Goal: Task Accomplishment & Management: Complete application form

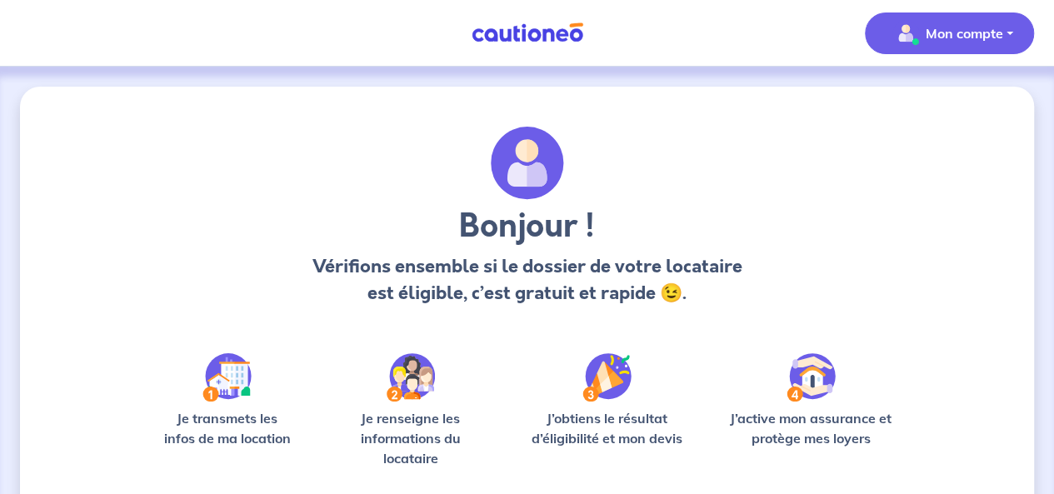
click at [738, 38] on p "Mon compte" at bounding box center [965, 33] width 78 height 20
click at [732, 259] on p "Vérifions ensemble si le dossier de votre locataire est éligible, c’est gratuit…" at bounding box center [527, 279] width 436 height 53
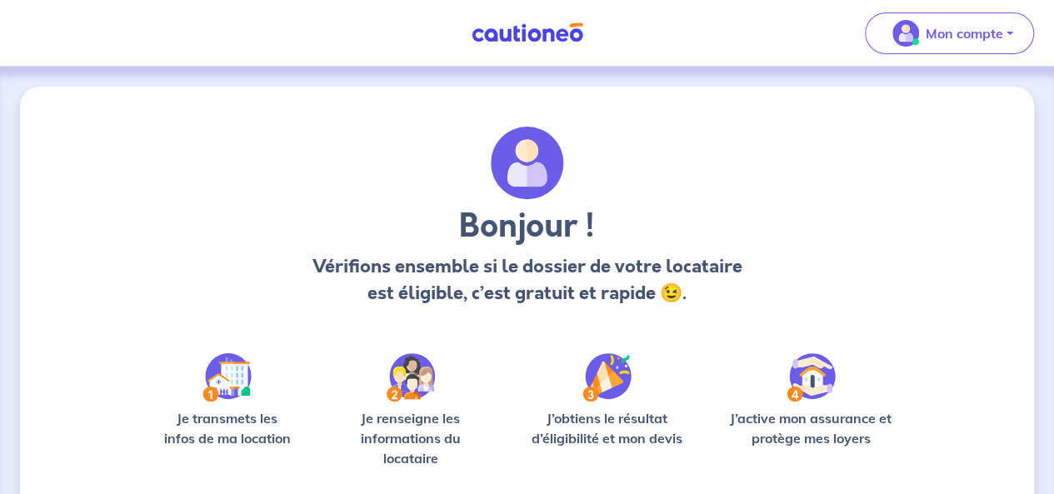
click at [518, 26] on img at bounding box center [527, 33] width 125 height 21
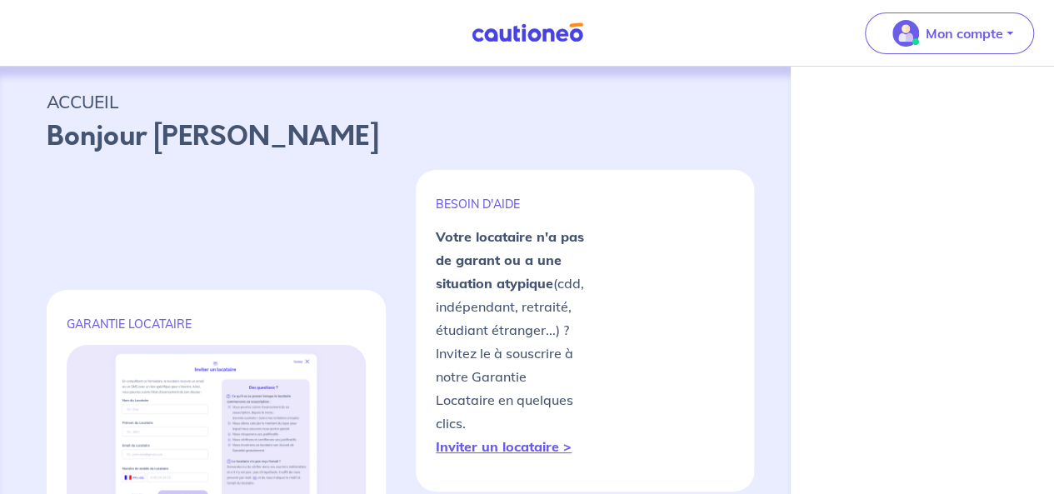
select select "FR"
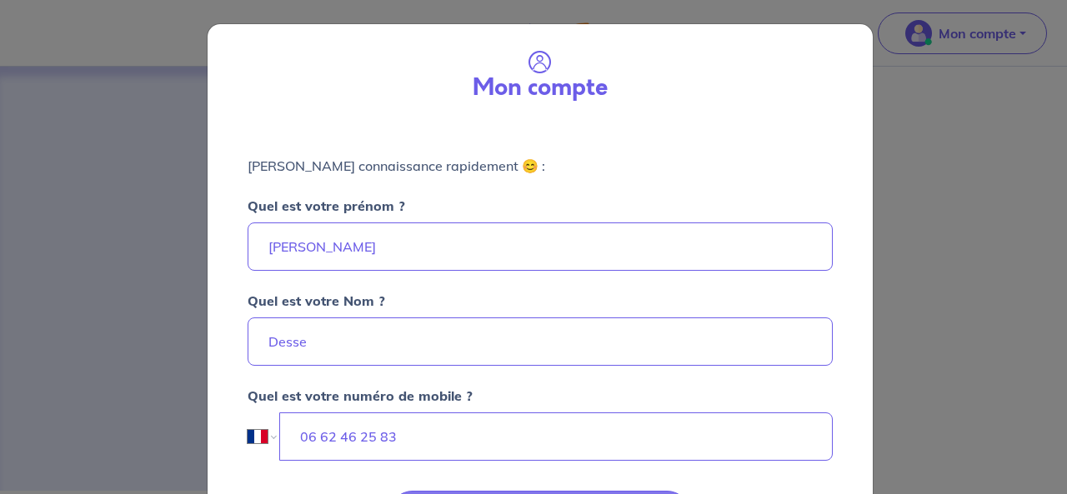
scroll to position [108, 0]
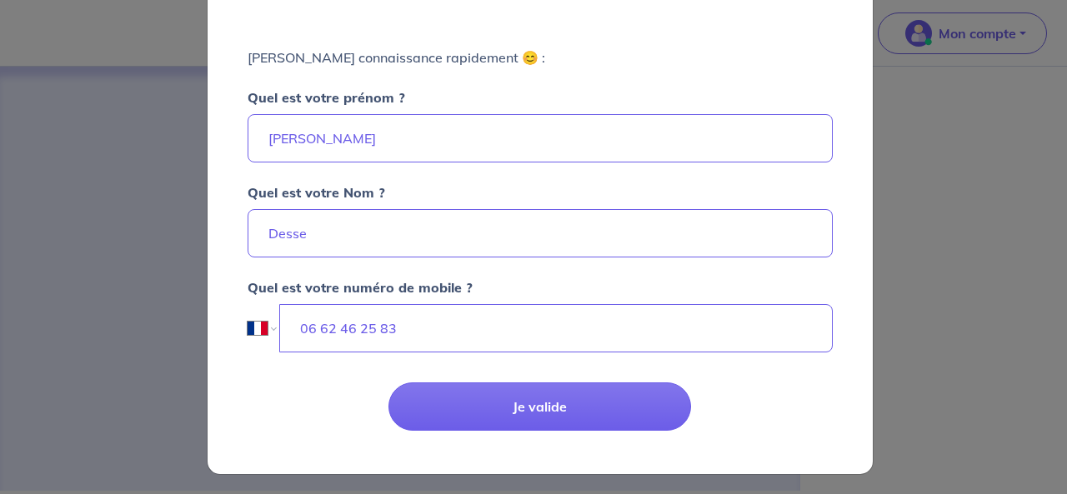
click at [738, 346] on div "Mon compte [PERSON_NAME] connaissance rapidement 😊 : Quel est votre prénom ? [P…" at bounding box center [533, 247] width 1067 height 494
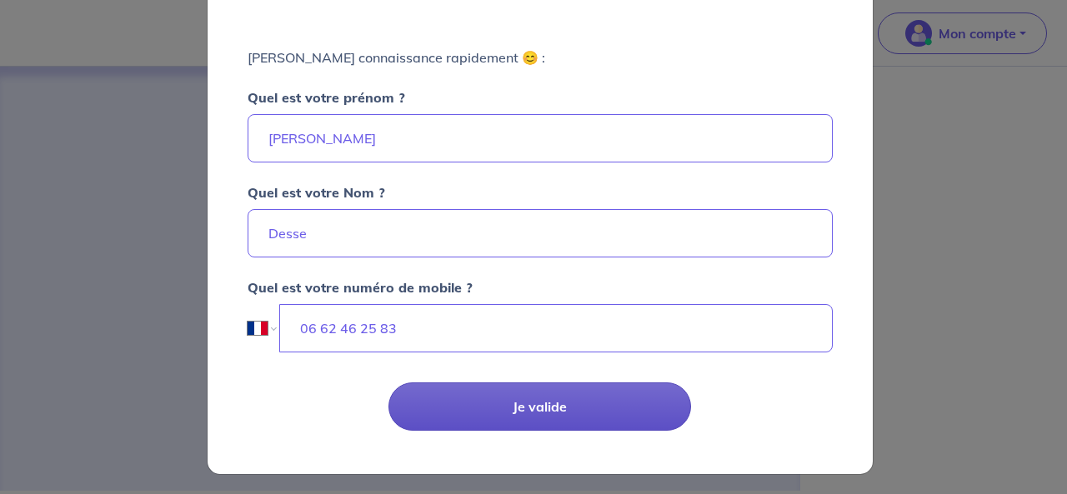
click at [608, 418] on button "Je valide" at bounding box center [539, 407] width 303 height 48
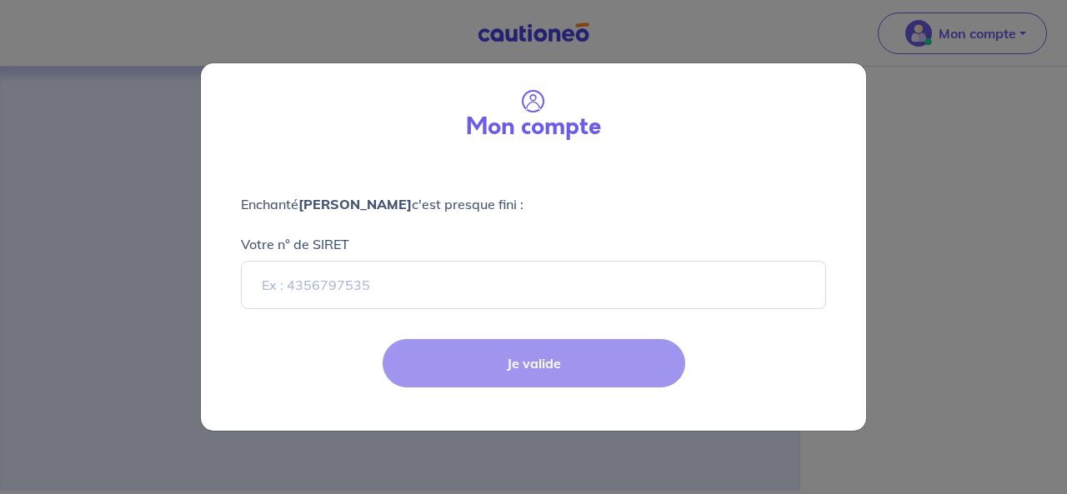
click at [538, 38] on div "Mon compte Enchanté [PERSON_NAME] c'est presque fini : Votre n° de SIRET Je val…" at bounding box center [533, 247] width 1067 height 494
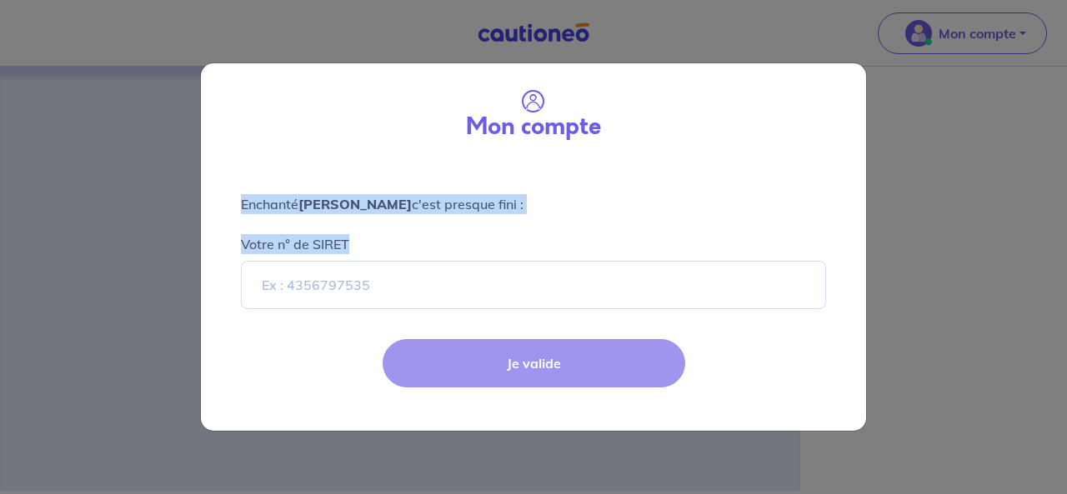
drag, startPoint x: 583, startPoint y: 359, endPoint x: 957, endPoint y: 58, distance: 480.2
click at [738, 58] on div "Mon compte Enchanté [PERSON_NAME] c'est presque fini : Votre n° de SIRET Je val…" at bounding box center [533, 247] width 1067 height 494
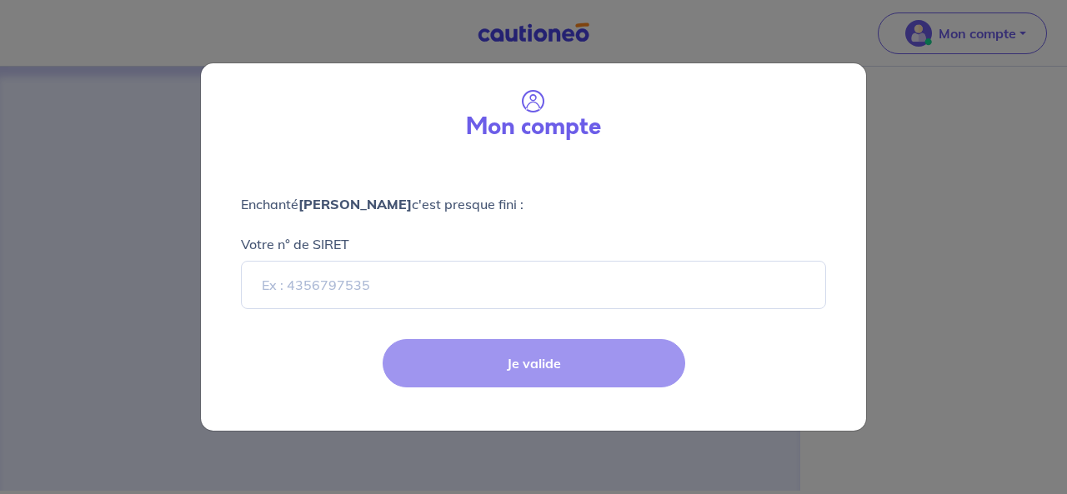
click at [738, 38] on div "Mon compte Enchanté [PERSON_NAME] c'est presque fini : Votre n° de SIRET Je val…" at bounding box center [533, 247] width 1067 height 494
click at [738, 33] on div "Mon compte Enchanté [PERSON_NAME] c'est presque fini : Votre n° de SIRET Je val…" at bounding box center [533, 247] width 1067 height 494
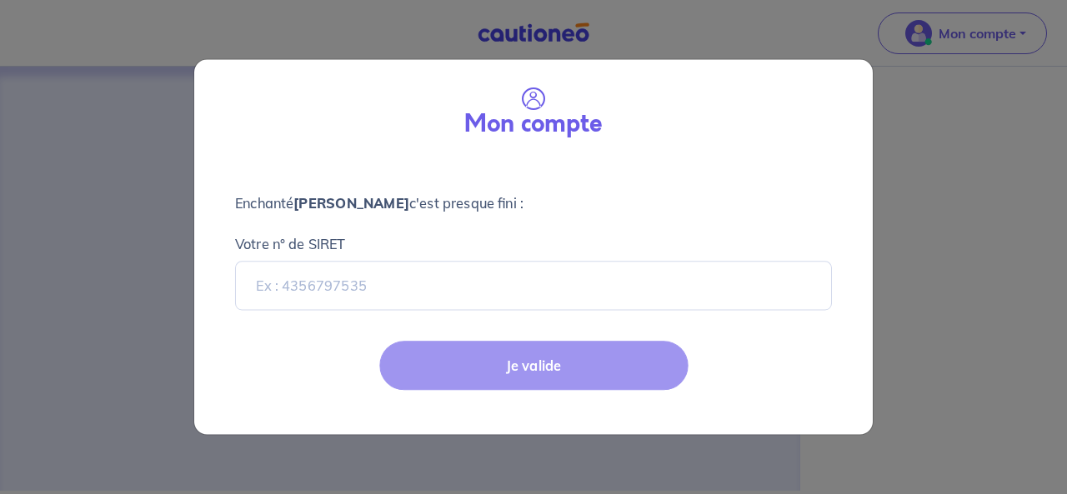
click at [738, 33] on div "Mon compte Enchanté [PERSON_NAME] c'est presque fini : Votre n° de SIRET Je val…" at bounding box center [533, 247] width 1067 height 494
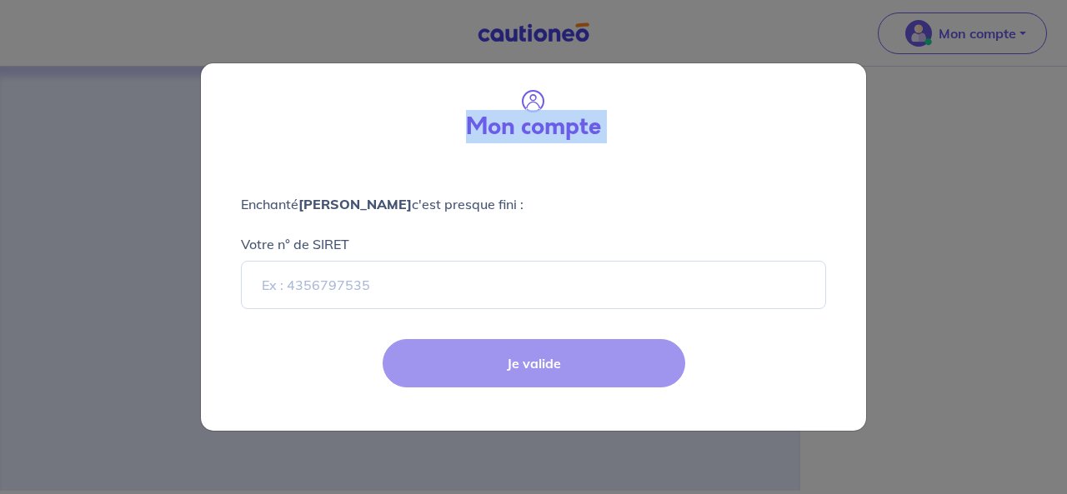
click at [738, 33] on div "Mon compte Enchanté [PERSON_NAME] c'est presque fini : Votre n° de SIRET Je val…" at bounding box center [533, 247] width 1067 height 494
click at [738, 280] on div "Mon compte Enchanté [PERSON_NAME] c'est presque fini : Votre n° de SIRET Je val…" at bounding box center [533, 247] width 1067 height 494
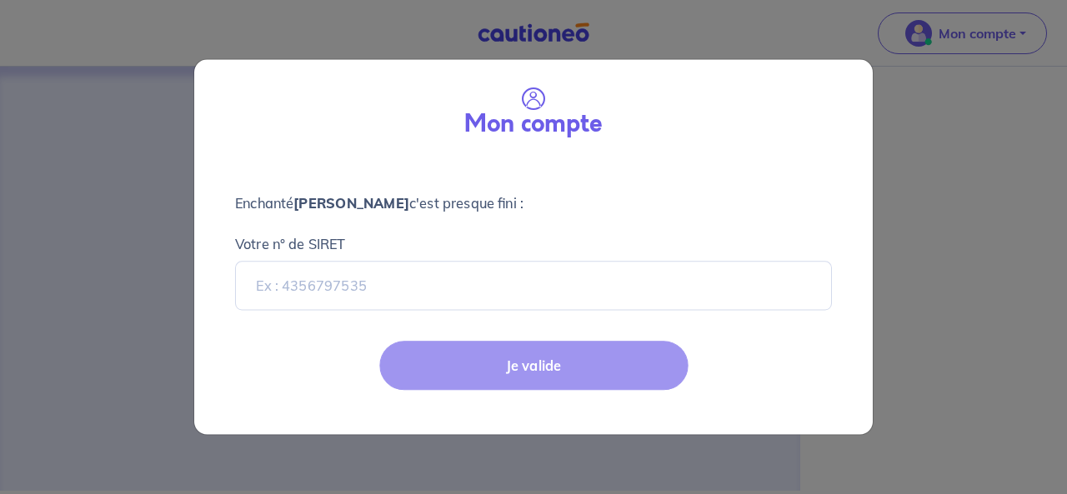
click at [738, 280] on div "Mon compte Enchanté [PERSON_NAME] c'est presque fini : Votre n° de SIRET Je val…" at bounding box center [533, 247] width 1067 height 494
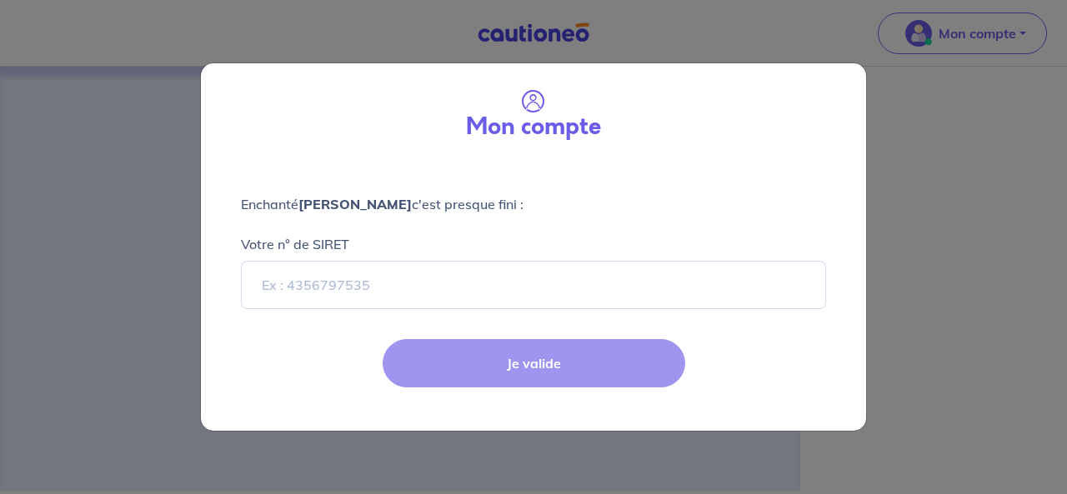
select select "FR"
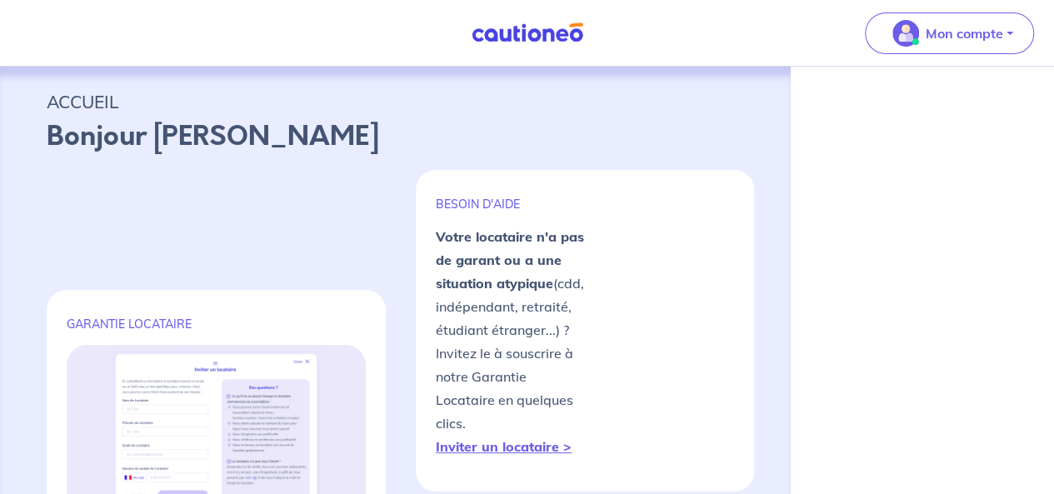
select select "FR"
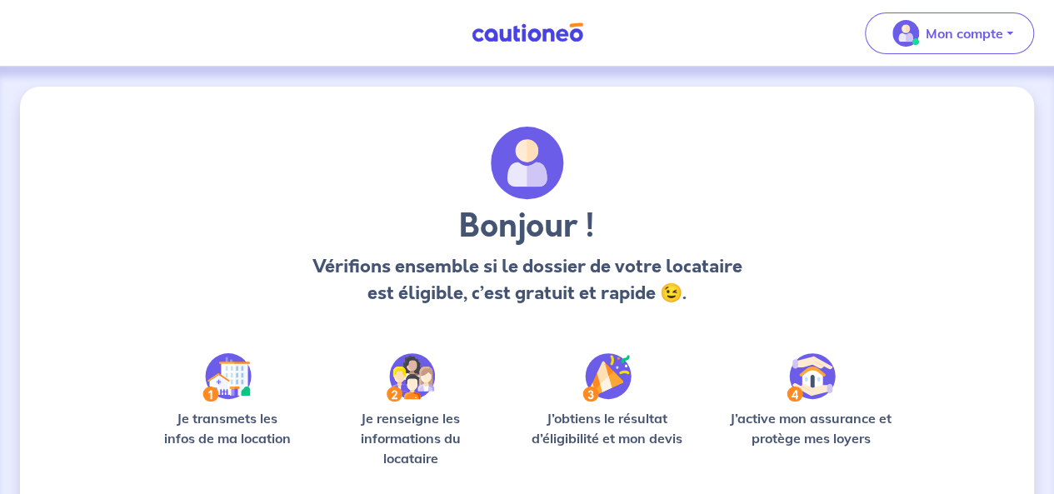
scroll to position [175, 0]
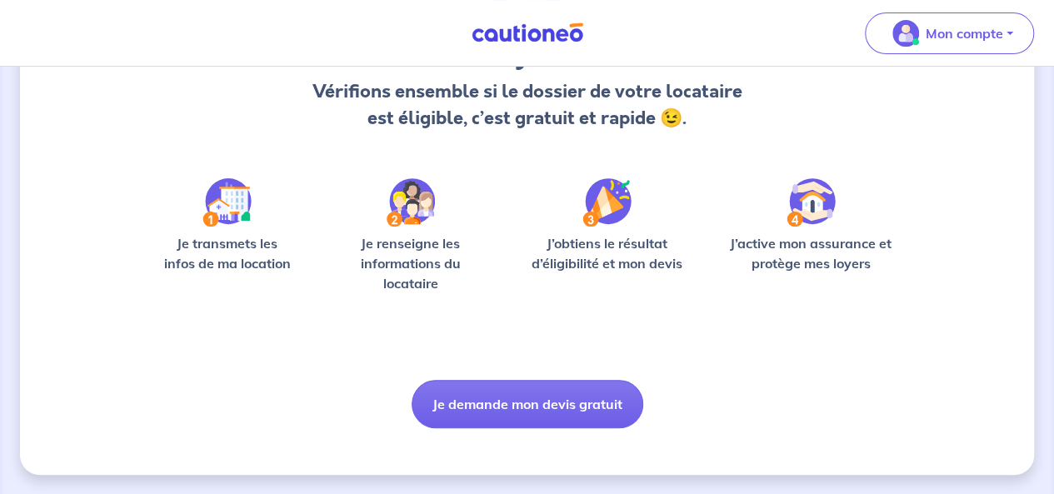
click at [398, 209] on img at bounding box center [411, 202] width 48 height 48
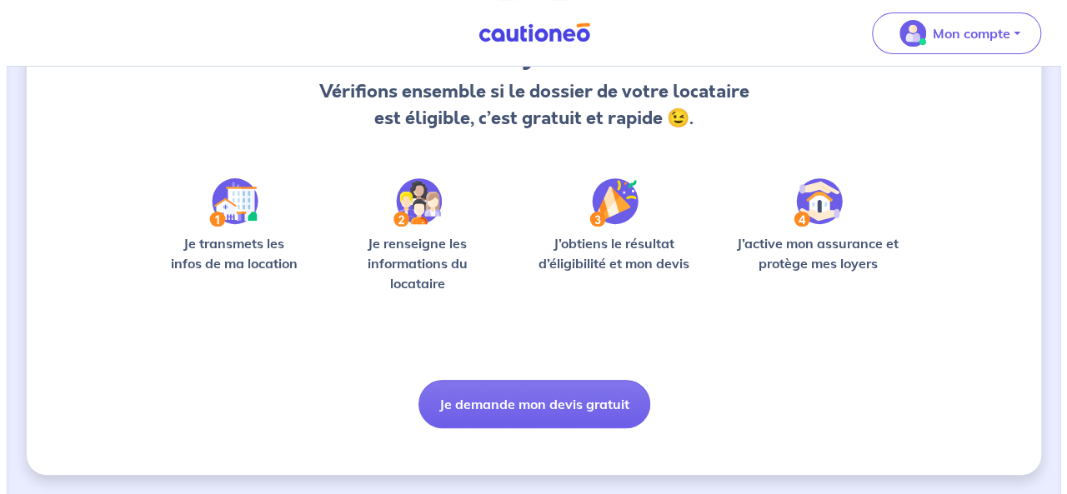
scroll to position [0, 0]
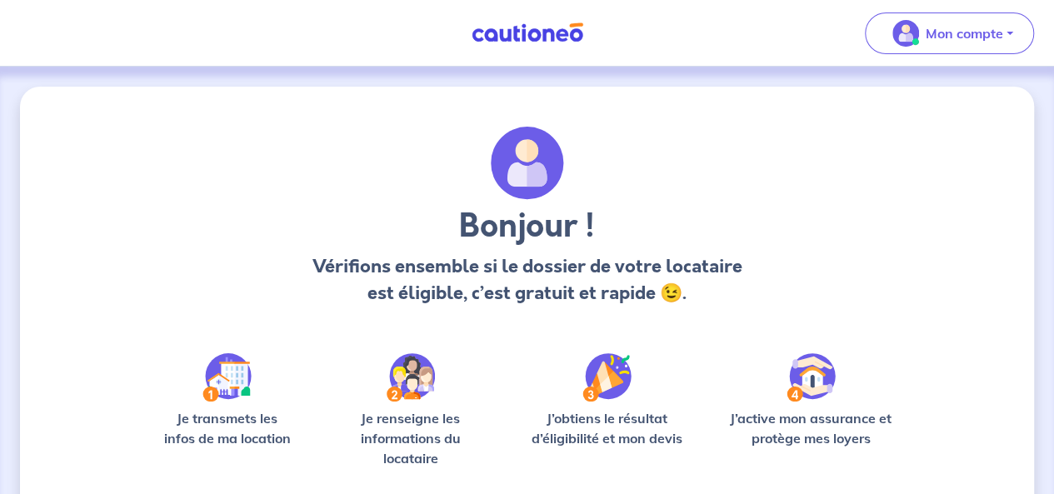
click at [565, 30] on img at bounding box center [527, 33] width 125 height 21
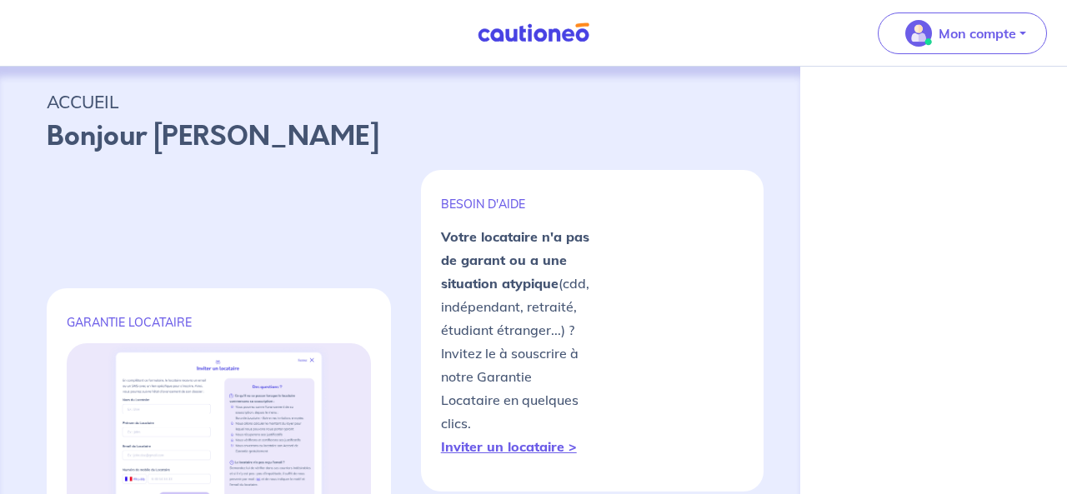
select select "FR"
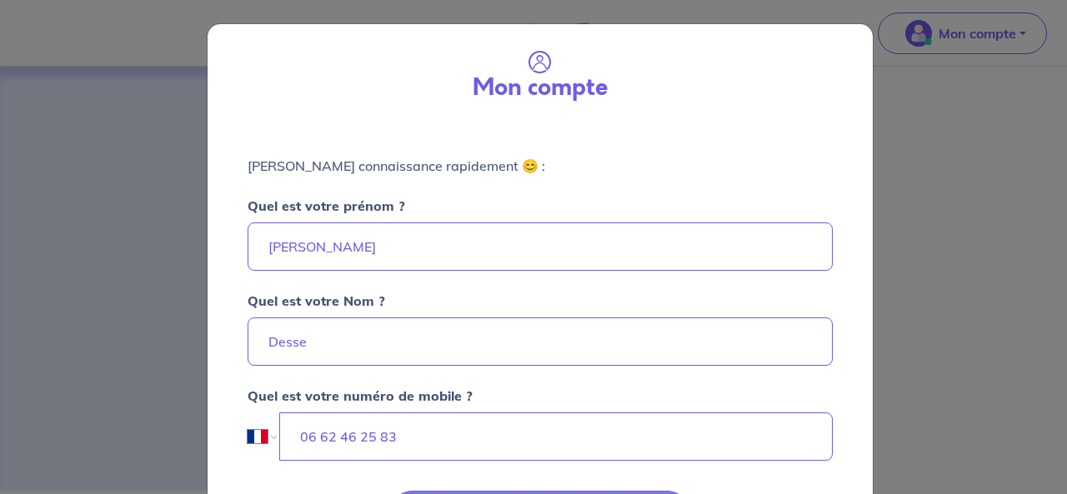
click at [533, 76] on h3 "Mon compte" at bounding box center [540, 88] width 135 height 28
click at [975, 38] on div "Mon compte [PERSON_NAME] connaissance rapidement 😊 : Quel est votre prénom ? [P…" at bounding box center [533, 247] width 1067 height 494
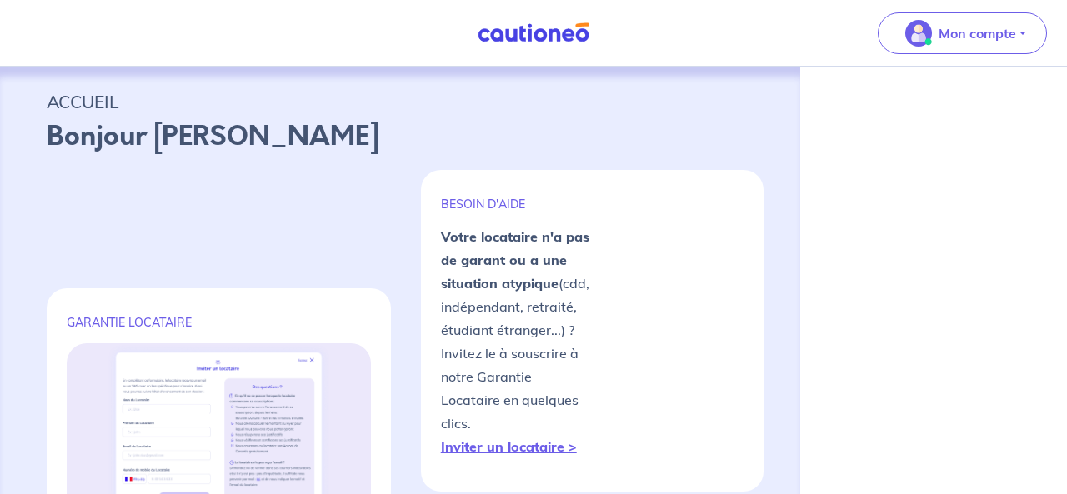
select select "FR"
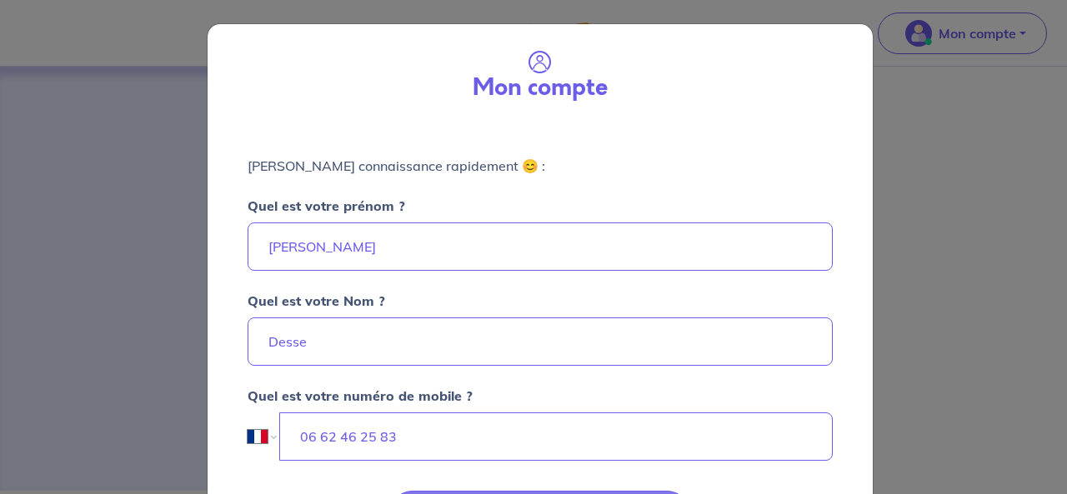
drag, startPoint x: 975, startPoint y: 38, endPoint x: 1007, endPoint y: 32, distance: 32.2
click at [1007, 32] on div "Mon compte [PERSON_NAME] connaissance rapidement 😊 : Quel est votre prénom ? [P…" at bounding box center [533, 247] width 1067 height 494
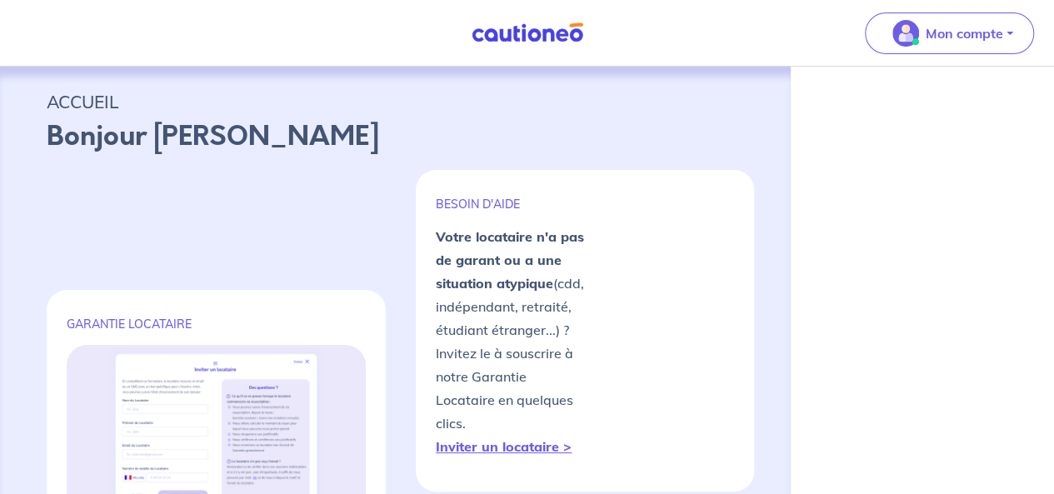
select select "FR"
